Goal: Information Seeking & Learning: Find specific page/section

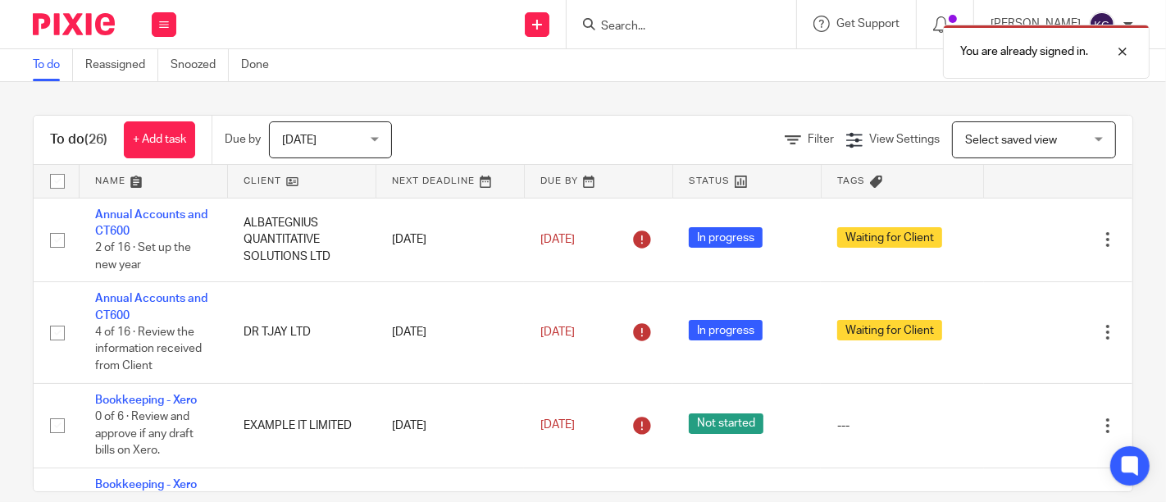
click at [588, 25] on div "You are already signed in." at bounding box center [866, 47] width 567 height 62
click at [1122, 51] on div at bounding box center [1110, 52] width 44 height 20
click at [607, 29] on input "Search" at bounding box center [673, 27] width 148 height 15
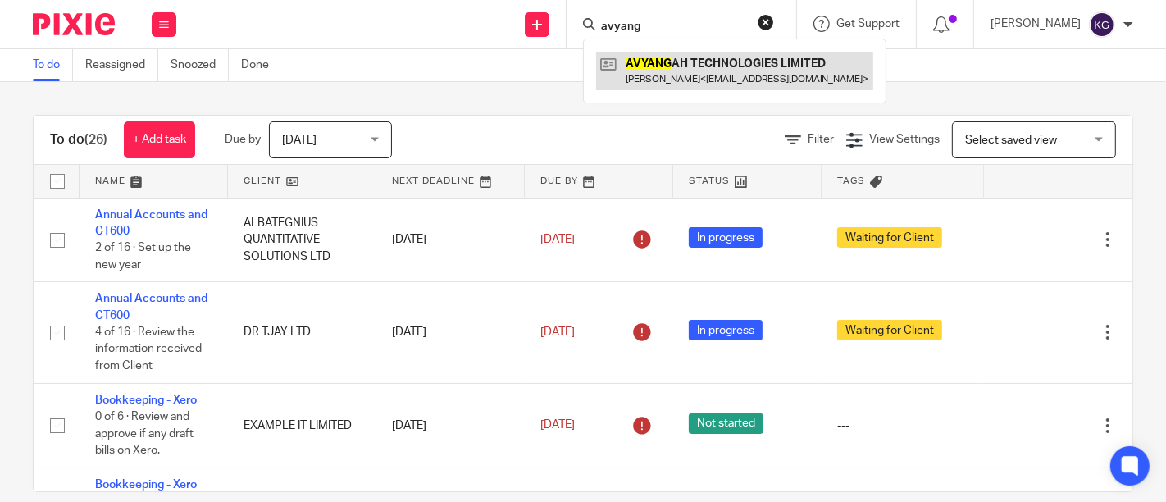
type input "avyang"
click at [641, 64] on link at bounding box center [734, 71] width 277 height 38
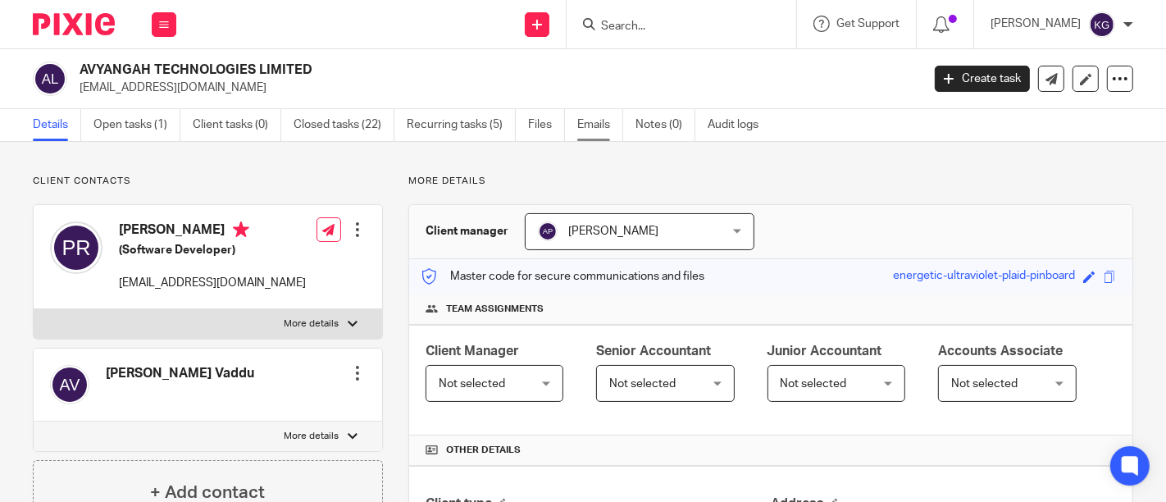
click at [585, 126] on link "Emails" at bounding box center [600, 125] width 46 height 32
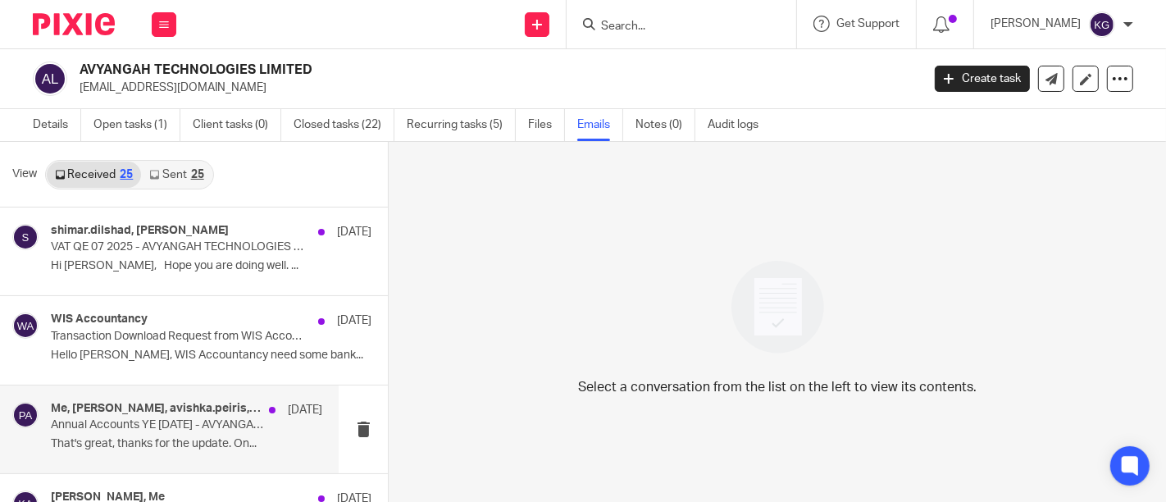
scroll to position [91, 0]
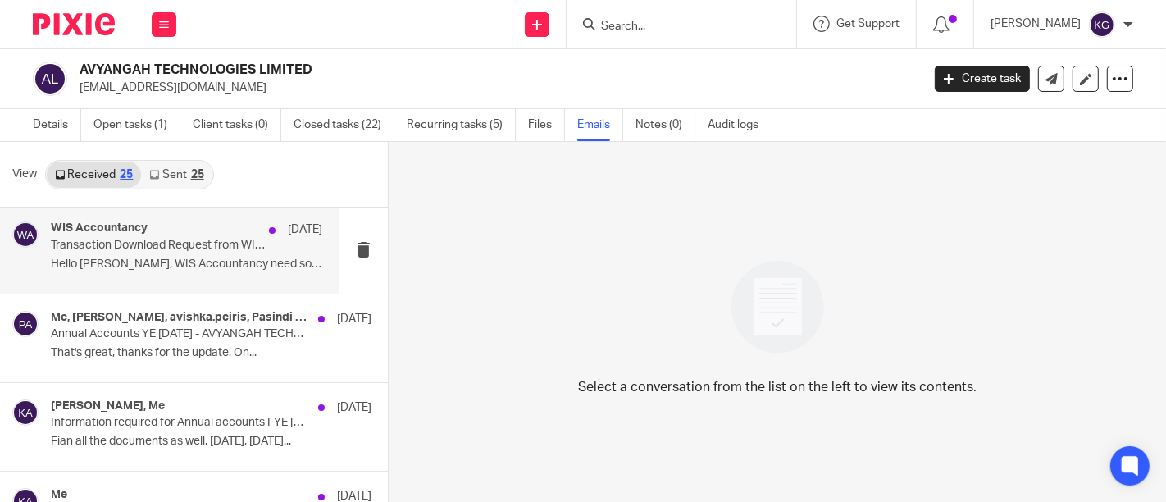
click at [113, 275] on div "WIS Accountancy [DATE] Transaction Download Request from WIS Accountancy Hello …" at bounding box center [186, 248] width 271 height 55
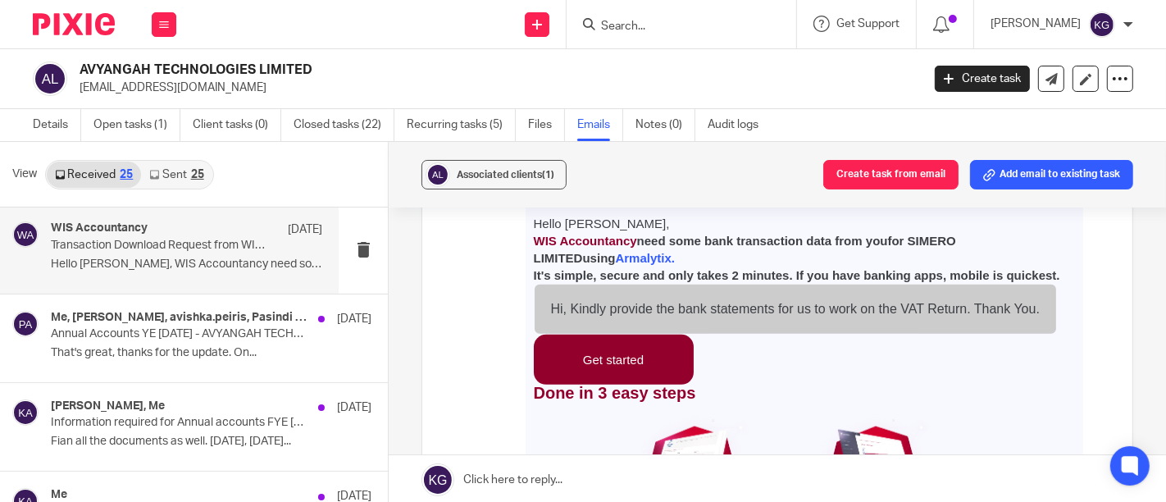
scroll to position [820, 0]
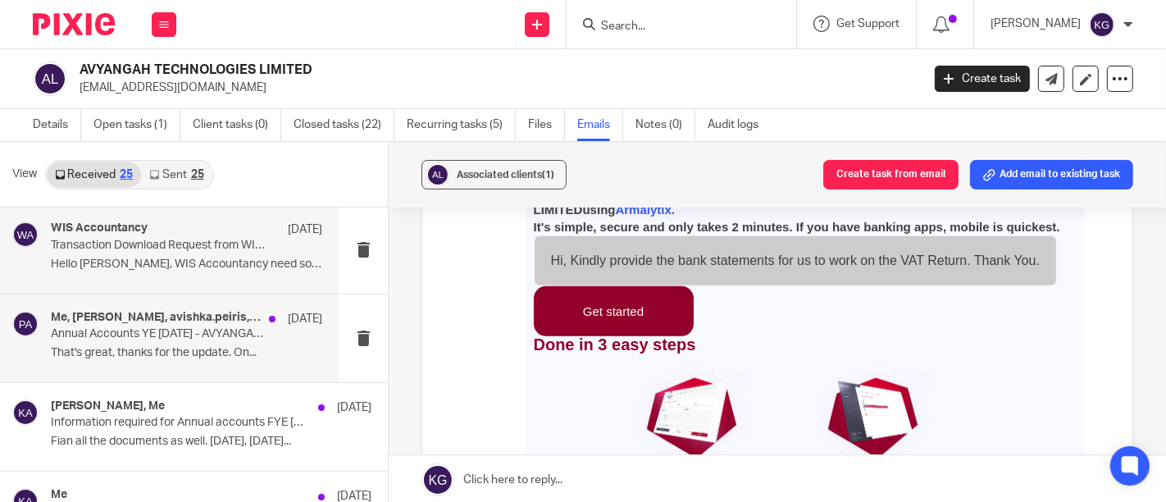
click at [115, 347] on p "That's great, thanks for the update. On..." at bounding box center [186, 353] width 271 height 14
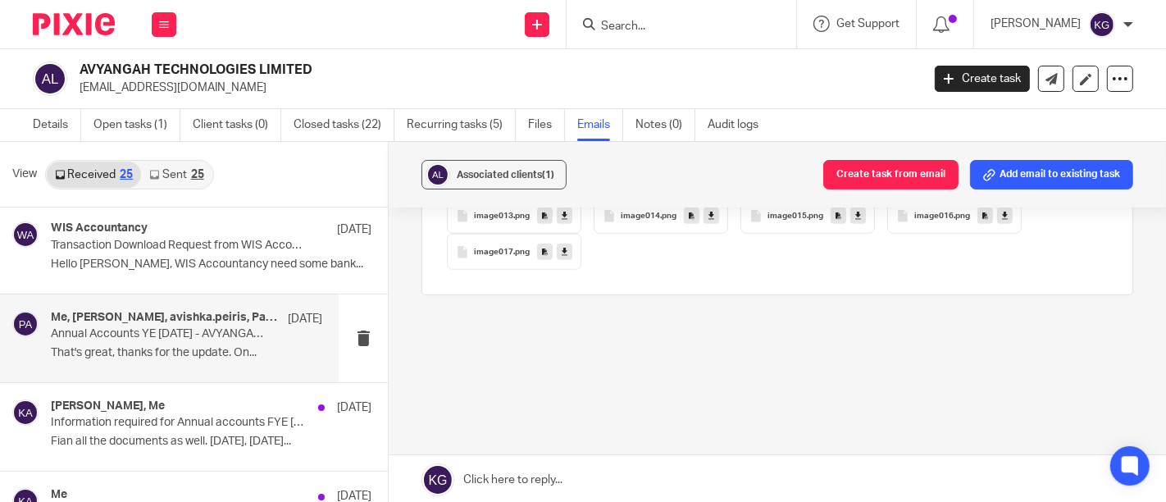
scroll to position [1137, 0]
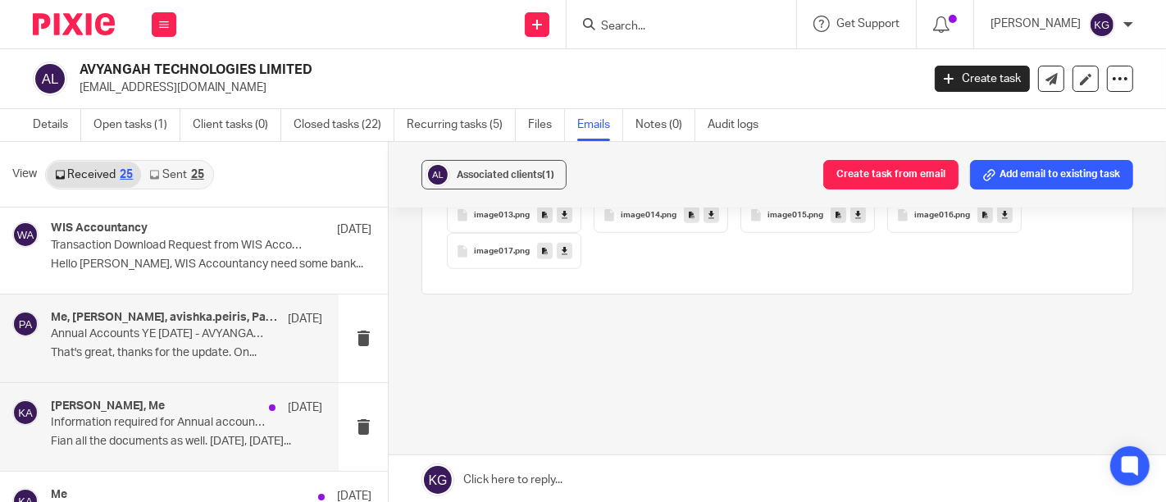
click at [98, 416] on p "Information required for Annual accounts FYE [DATE]-AVYANGAH TECHNOLOGIES LIMIT…" at bounding box center [159, 423] width 217 height 14
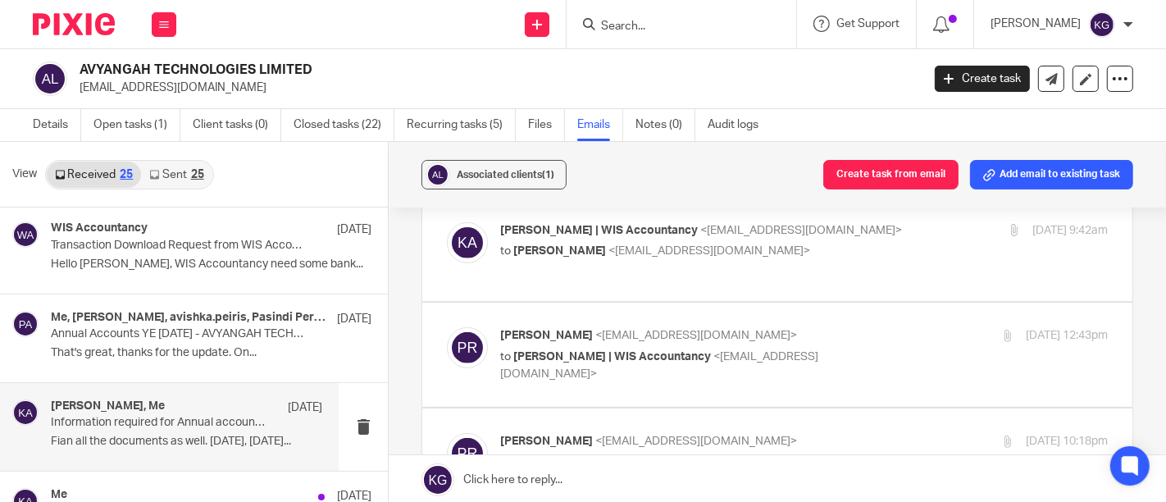
scroll to position [1093, 0]
